Goal: Information Seeking & Learning: Learn about a topic

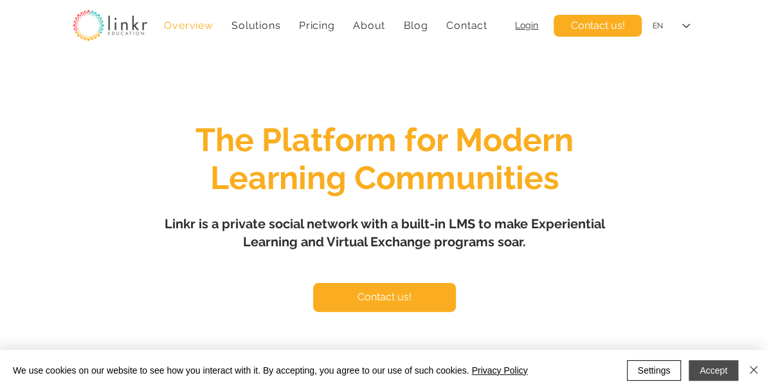
click at [715, 371] on button "Accept" at bounding box center [712, 370] width 49 height 21
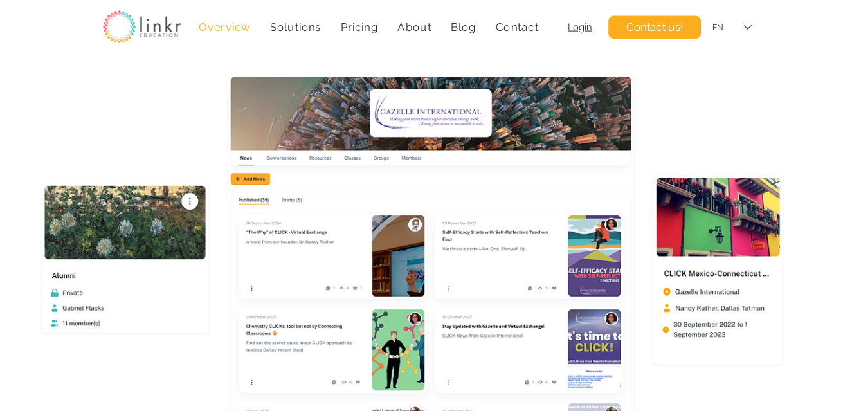
scroll to position [304, 0]
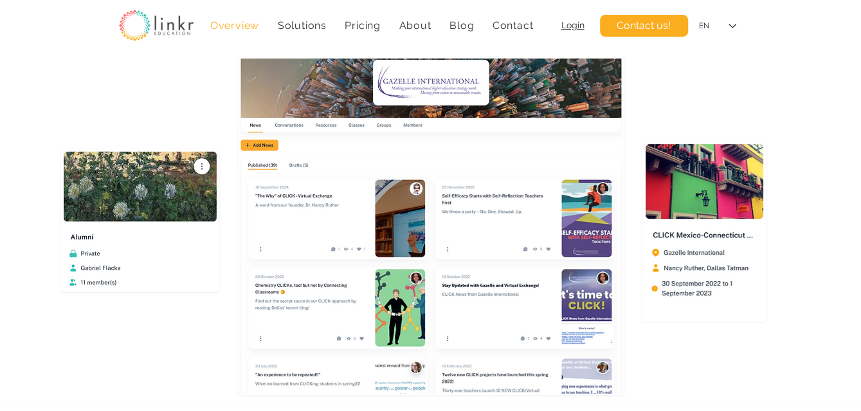
click at [768, 236] on div "main content" at bounding box center [430, 77] width 861 height 647
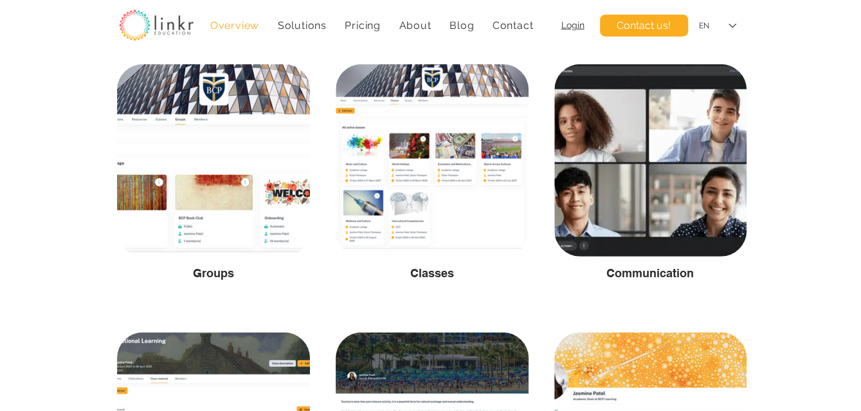
scroll to position [2155, 0]
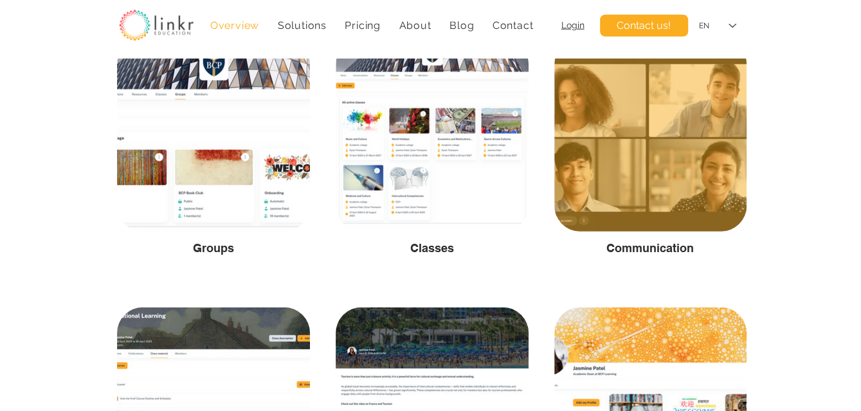
click at [667, 215] on div at bounding box center [650, 135] width 192 height 192
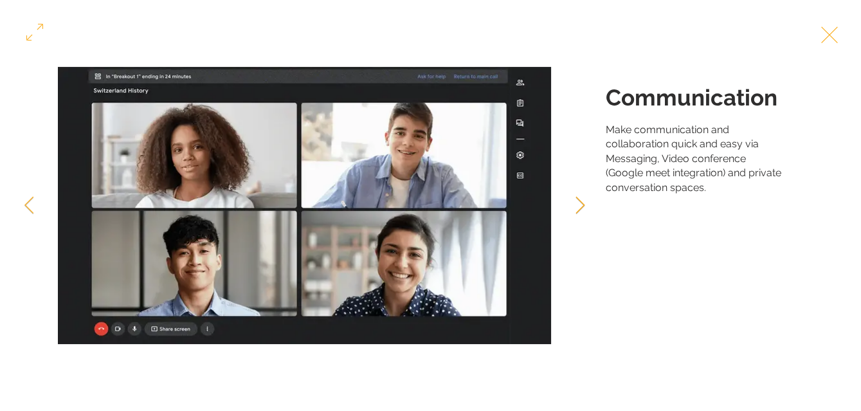
click at [584, 198] on icon "Next Item" at bounding box center [580, 204] width 10 height 17
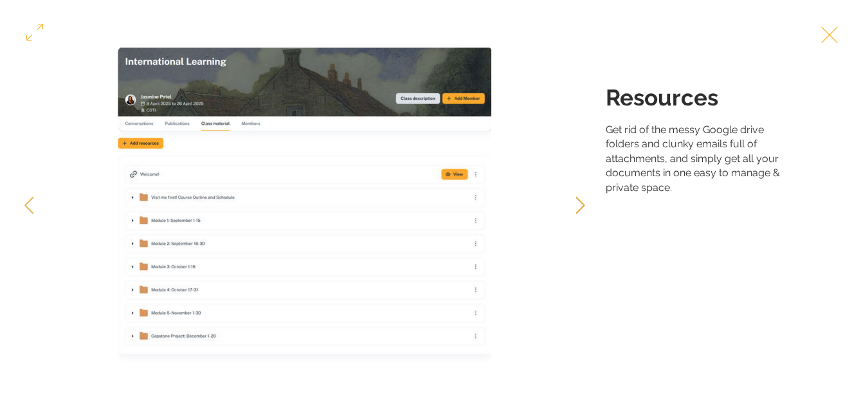
click at [584, 198] on icon "Next Item" at bounding box center [580, 204] width 10 height 17
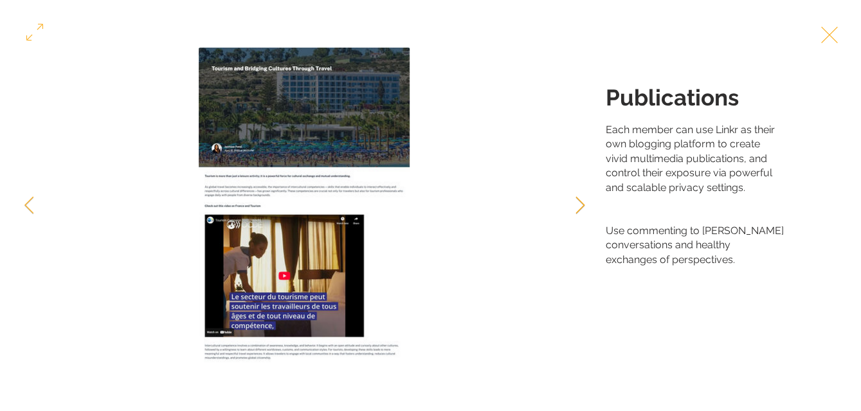
click at [584, 198] on icon "Next Item" at bounding box center [580, 204] width 10 height 17
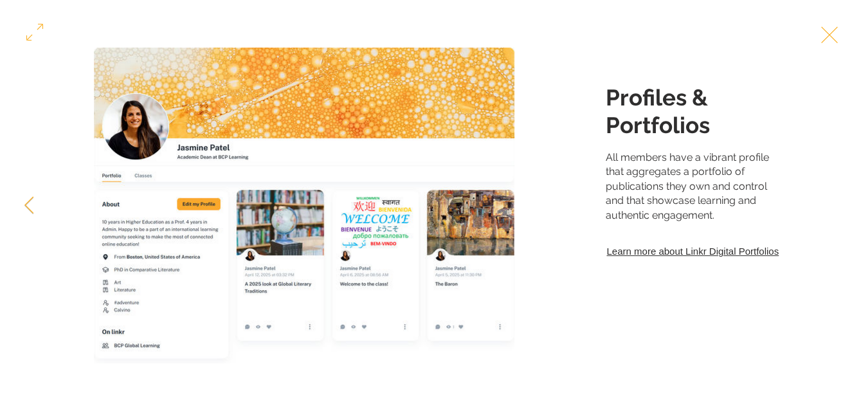
click at [584, 198] on div "Gallery item, detailed view" at bounding box center [304, 206] width 609 height 316
click at [640, 254] on link "Learn more about Linkr Digital Portfolios" at bounding box center [694, 250] width 179 height 17
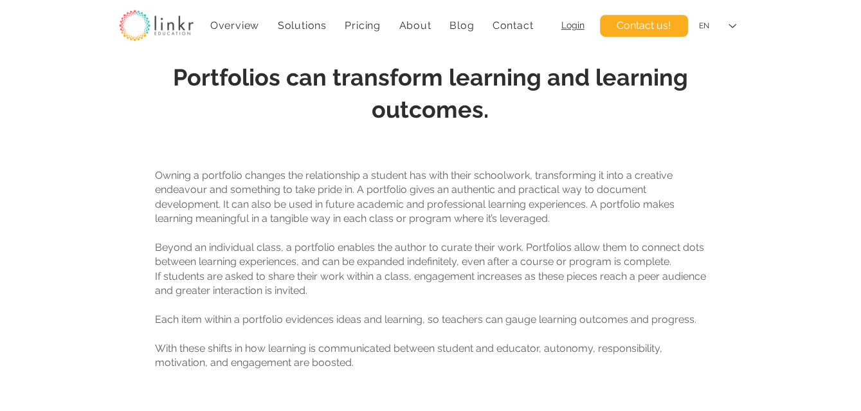
scroll to position [638, 0]
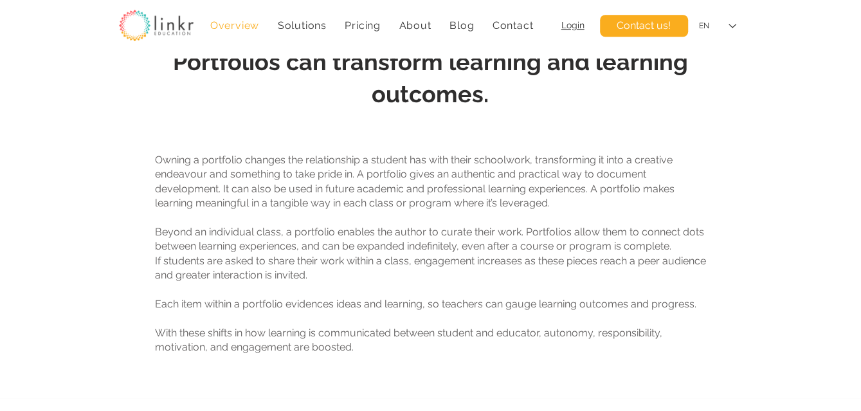
click at [231, 30] on span "Overview" at bounding box center [234, 25] width 49 height 12
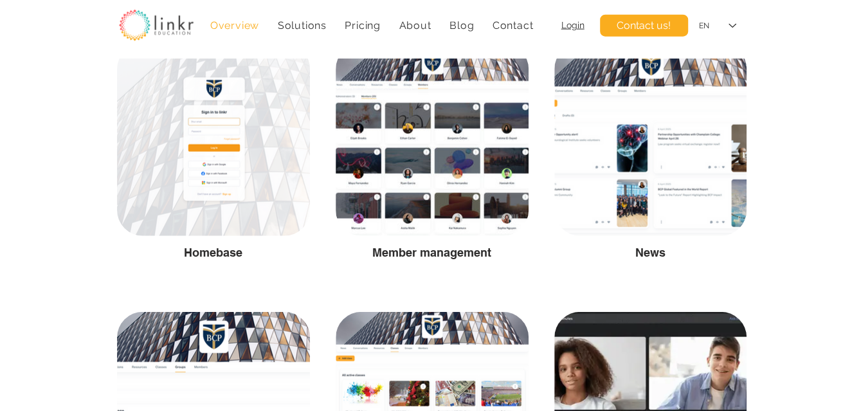
scroll to position [1867, 0]
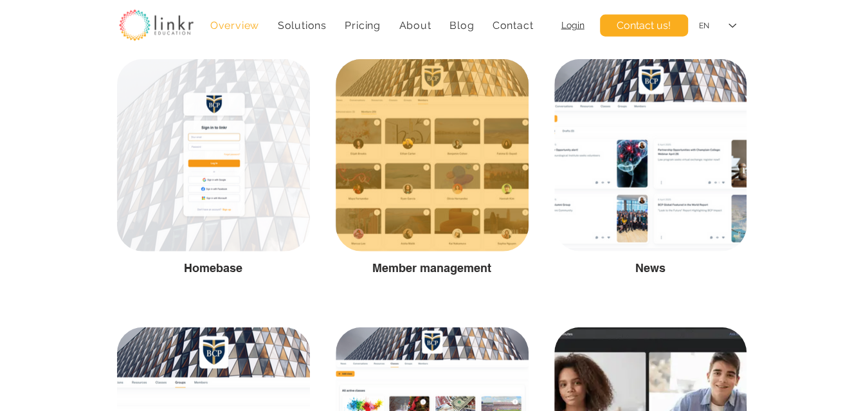
click at [438, 190] on div at bounding box center [432, 155] width 193 height 192
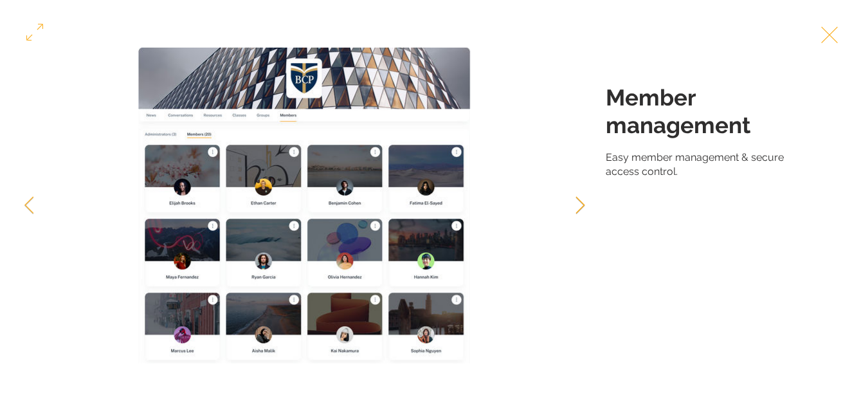
click at [579, 202] on icon "Next Item" at bounding box center [580, 204] width 10 height 17
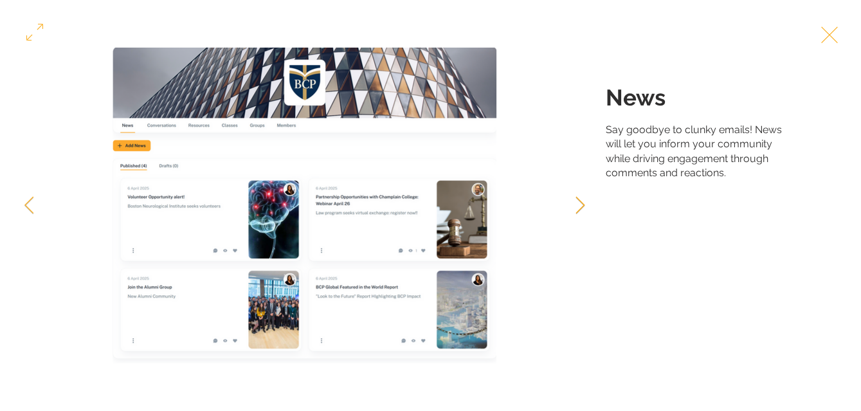
click at [579, 202] on icon "Next Item" at bounding box center [580, 204] width 10 height 17
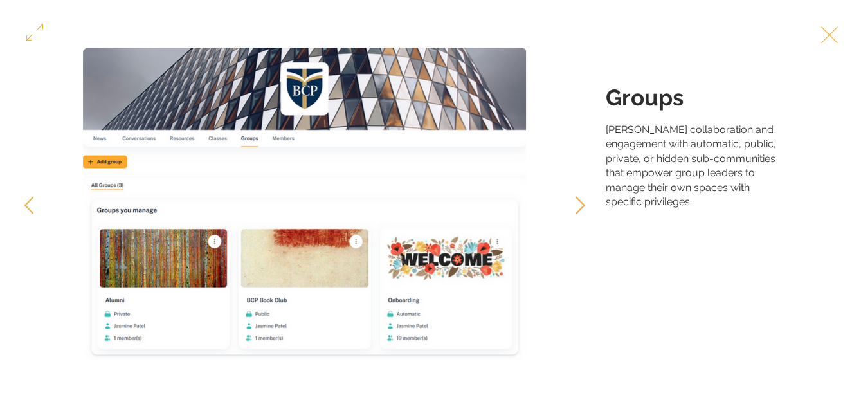
click at [579, 202] on icon "Next Item" at bounding box center [580, 204] width 10 height 17
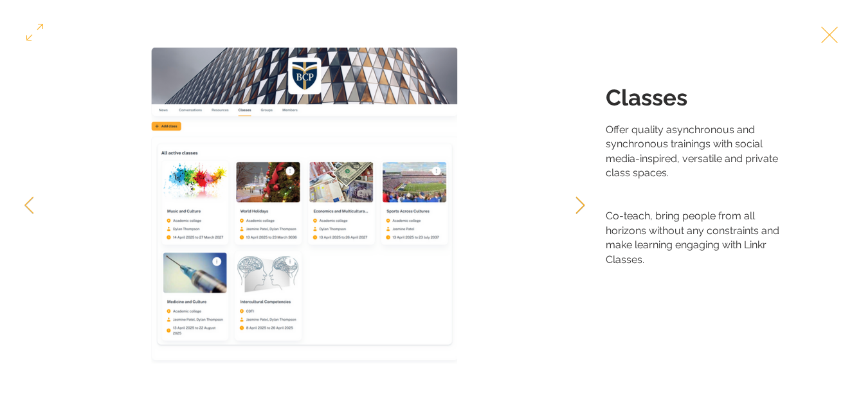
click at [579, 202] on icon "Next Item" at bounding box center [580, 204] width 10 height 17
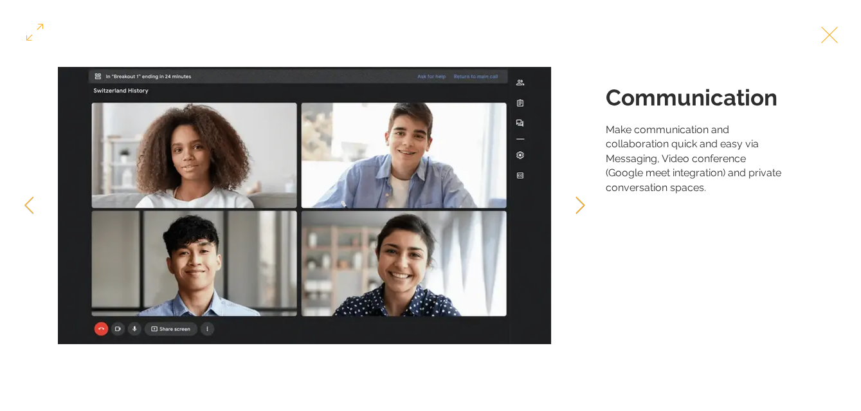
click at [579, 202] on icon "Next Item" at bounding box center [580, 204] width 10 height 17
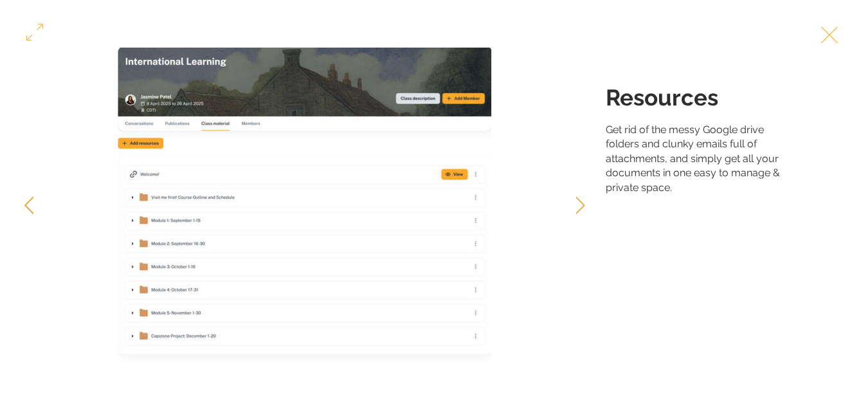
click at [33, 202] on icon "Previous Item" at bounding box center [29, 204] width 10 height 17
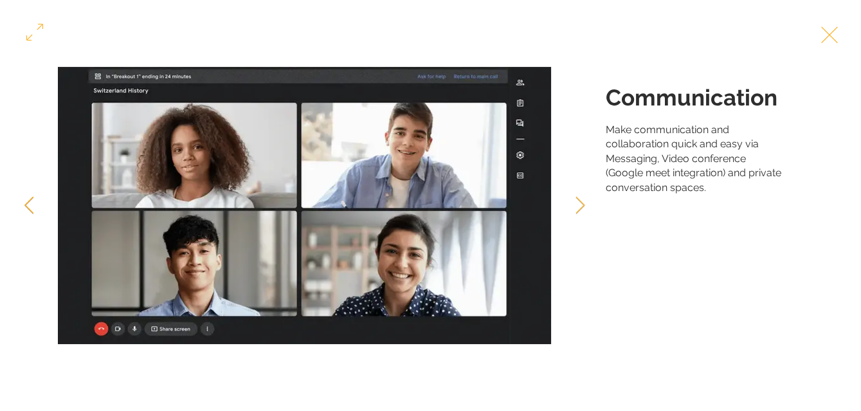
click at [33, 202] on icon "Previous Item" at bounding box center [29, 204] width 10 height 17
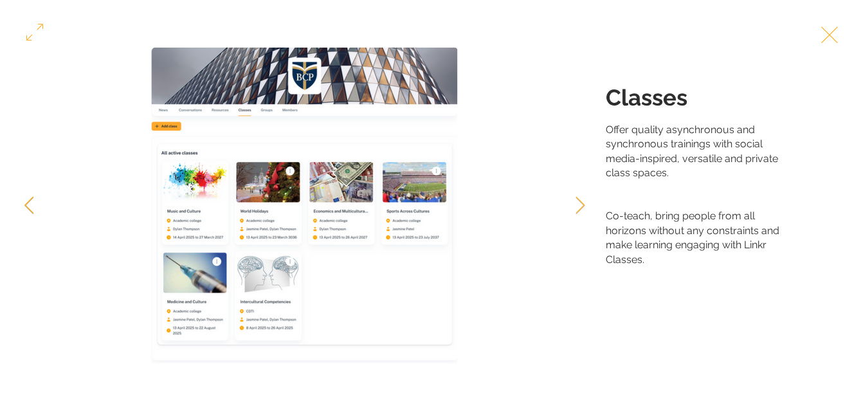
click at [33, 202] on icon "Previous Item" at bounding box center [29, 204] width 10 height 17
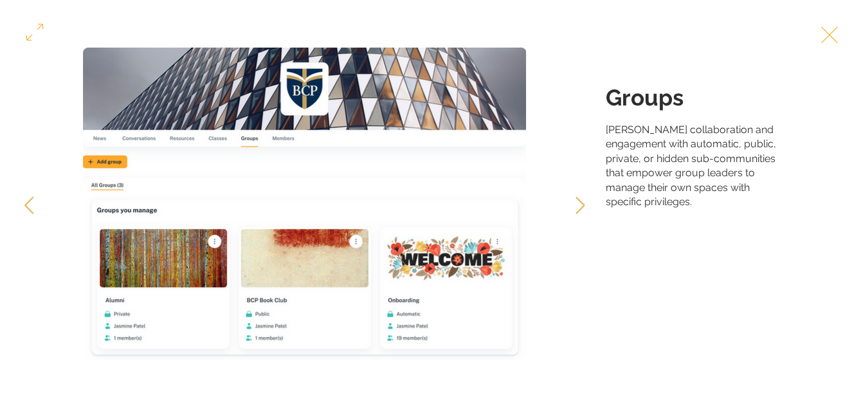
click at [768, 30] on button "Exit expand mode" at bounding box center [829, 33] width 24 height 28
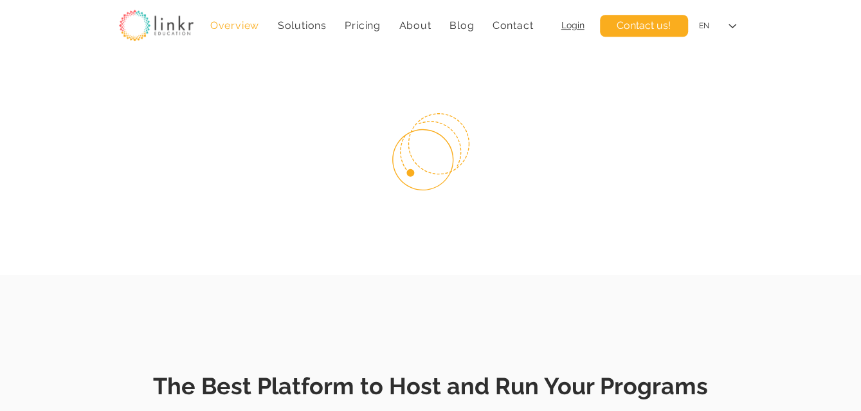
scroll to position [725, 0]
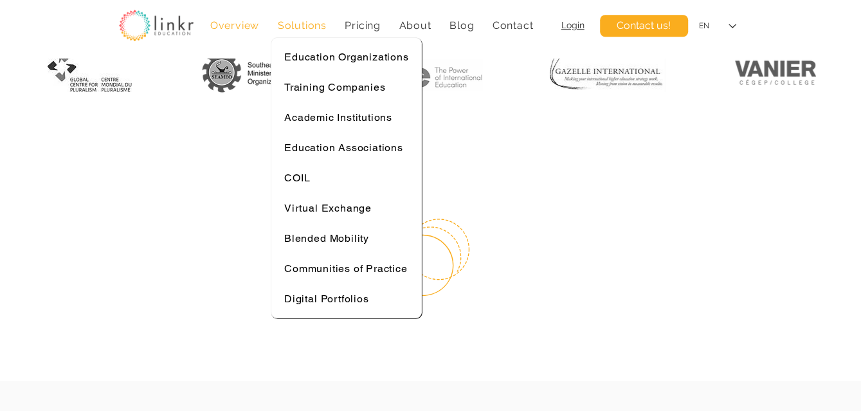
click at [294, 26] on span "Solutions" at bounding box center [302, 25] width 49 height 12
click at [346, 293] on span "Digital Portfolios" at bounding box center [326, 298] width 84 height 12
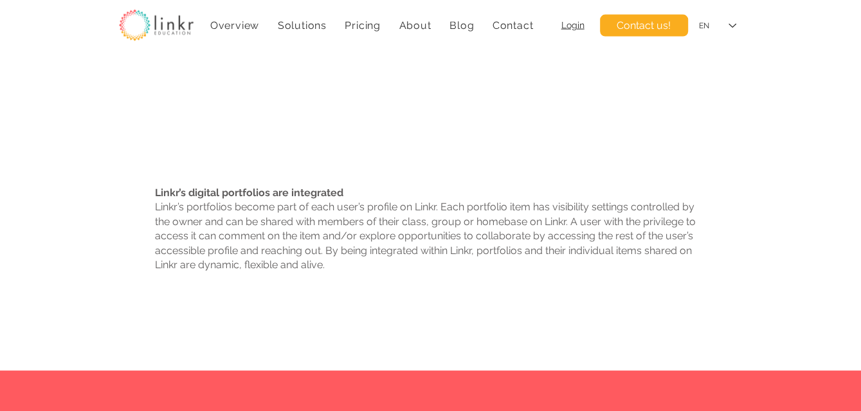
scroll to position [1876, 0]
